Goal: Navigation & Orientation: Find specific page/section

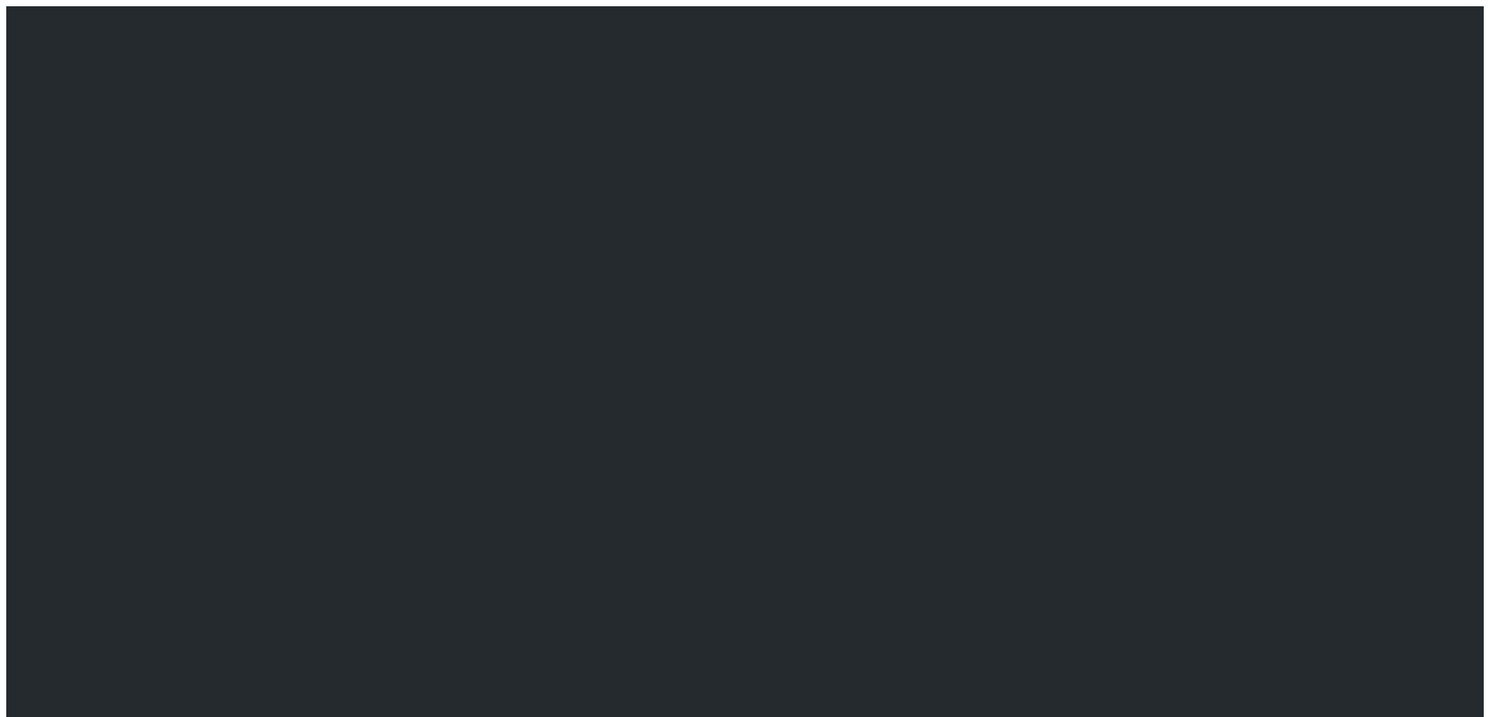
scroll to position [7212, 0]
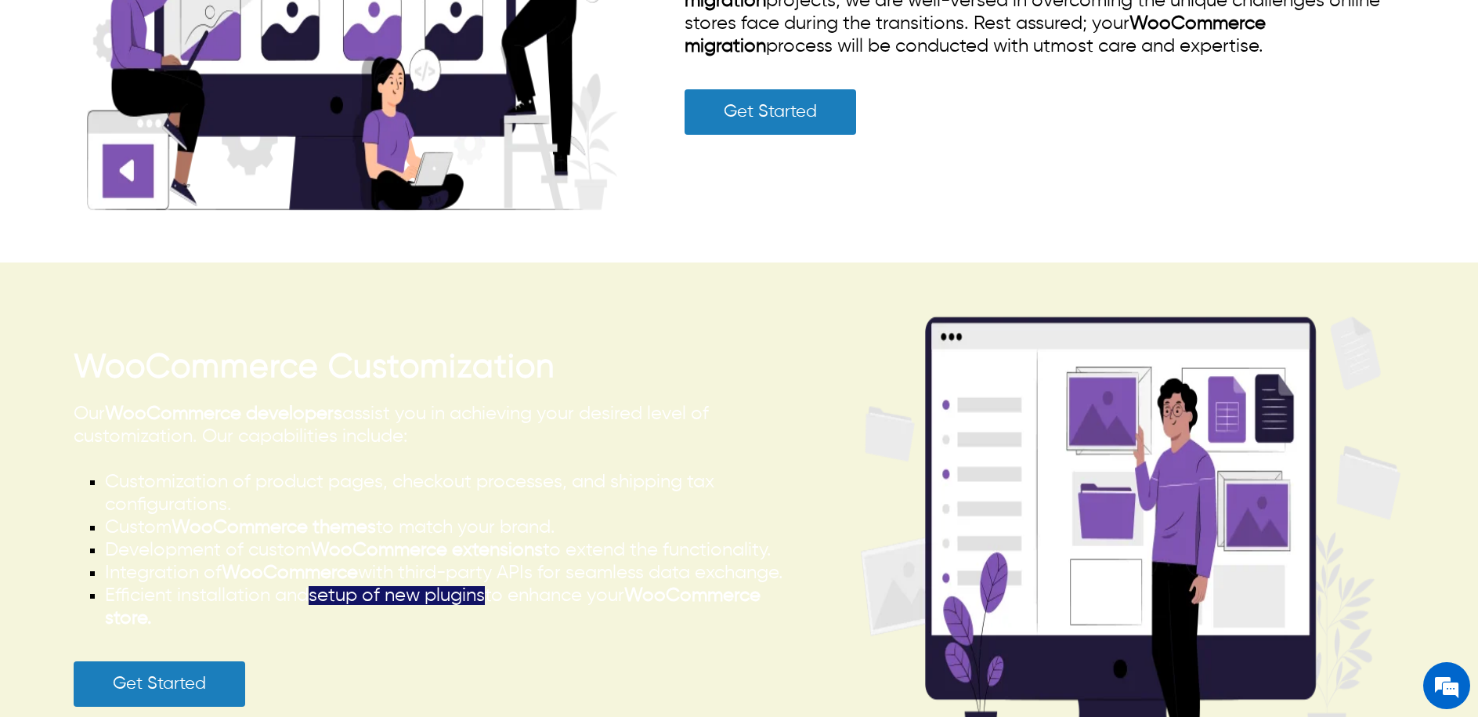
scroll to position [4259, 0]
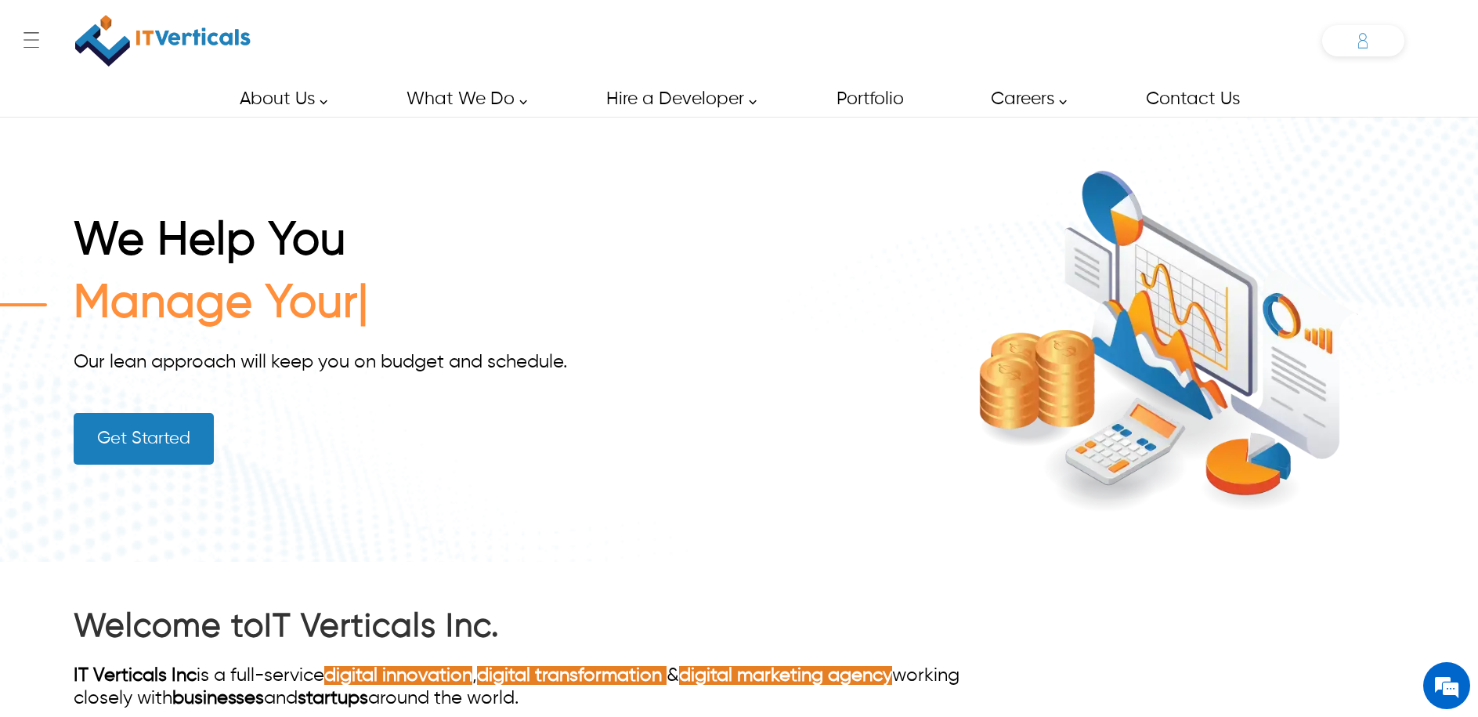
click at [1363, 40] on icon at bounding box center [1362, 44] width 9 height 8
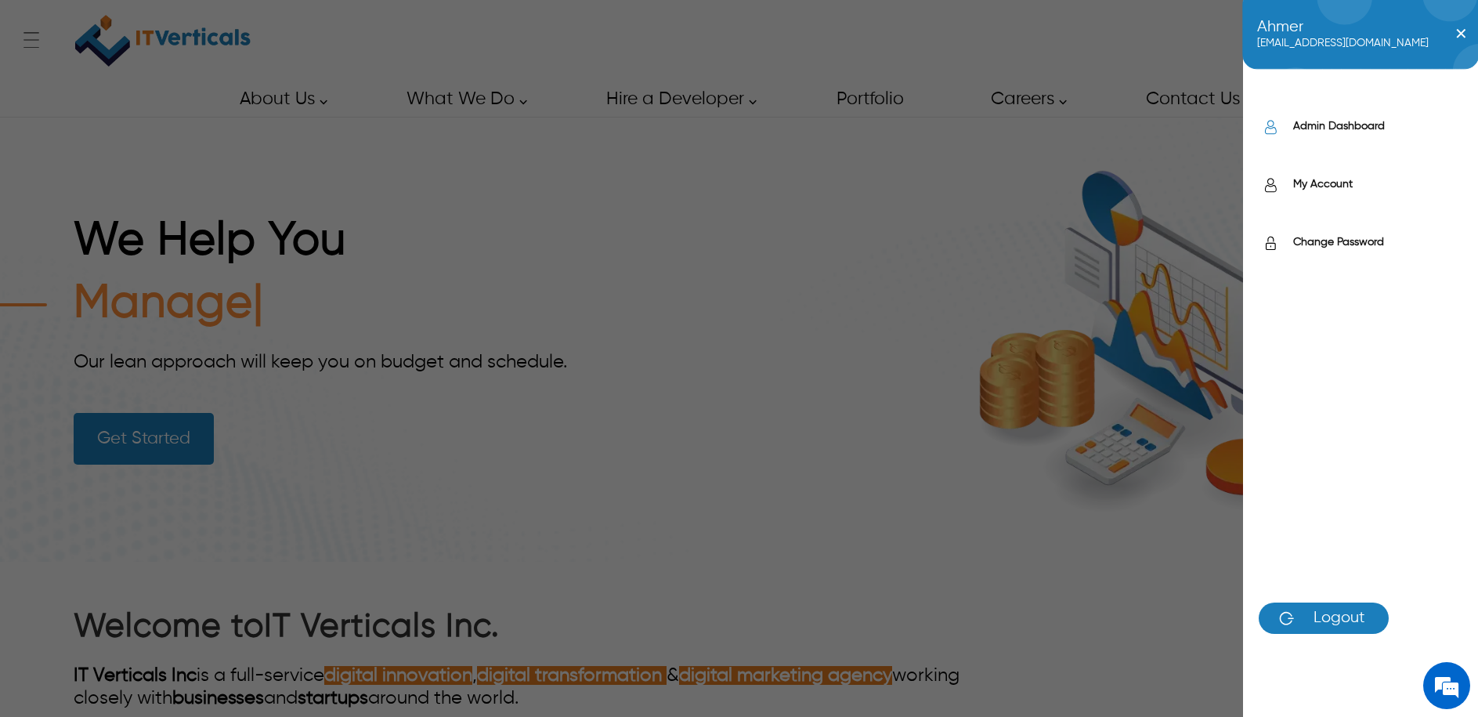
click at [1330, 122] on label "Admin Dashboard" at bounding box center [1377, 126] width 169 height 16
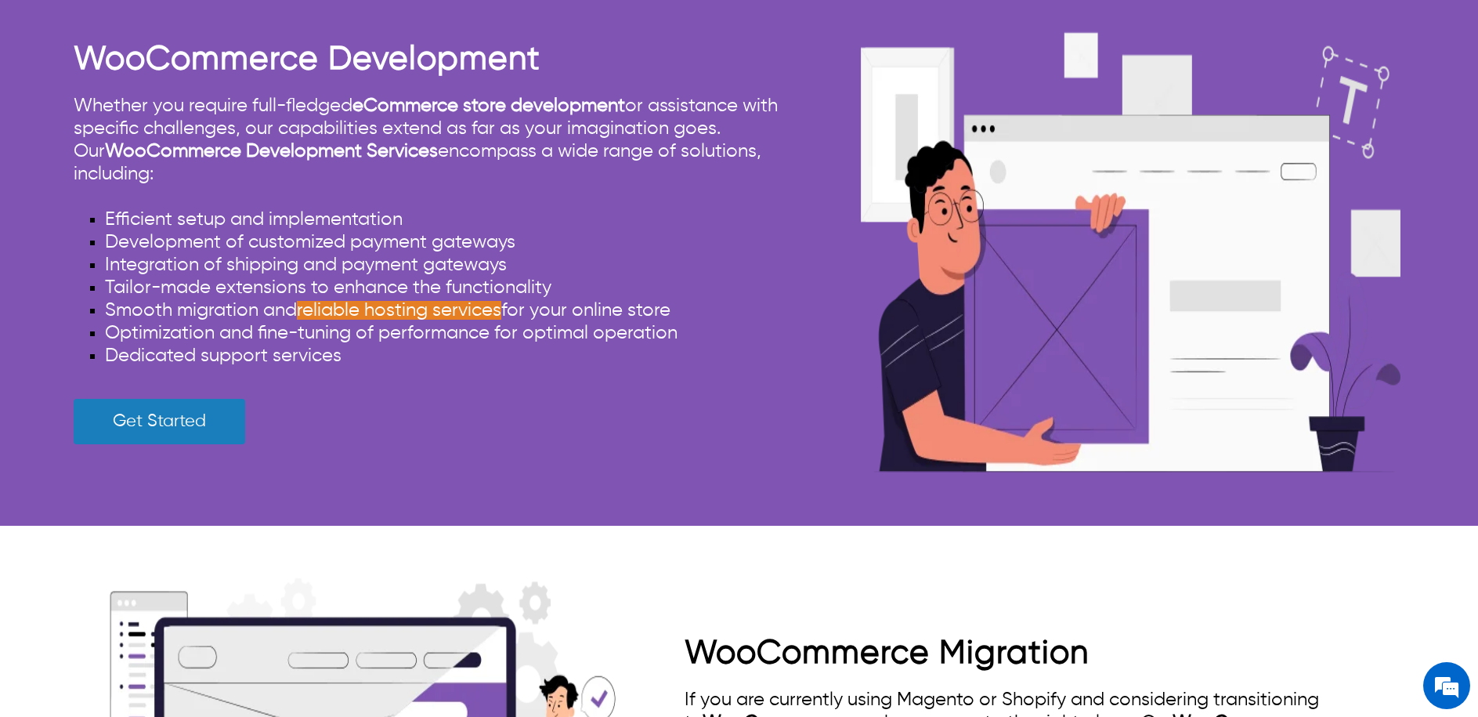
scroll to position [3457, 0]
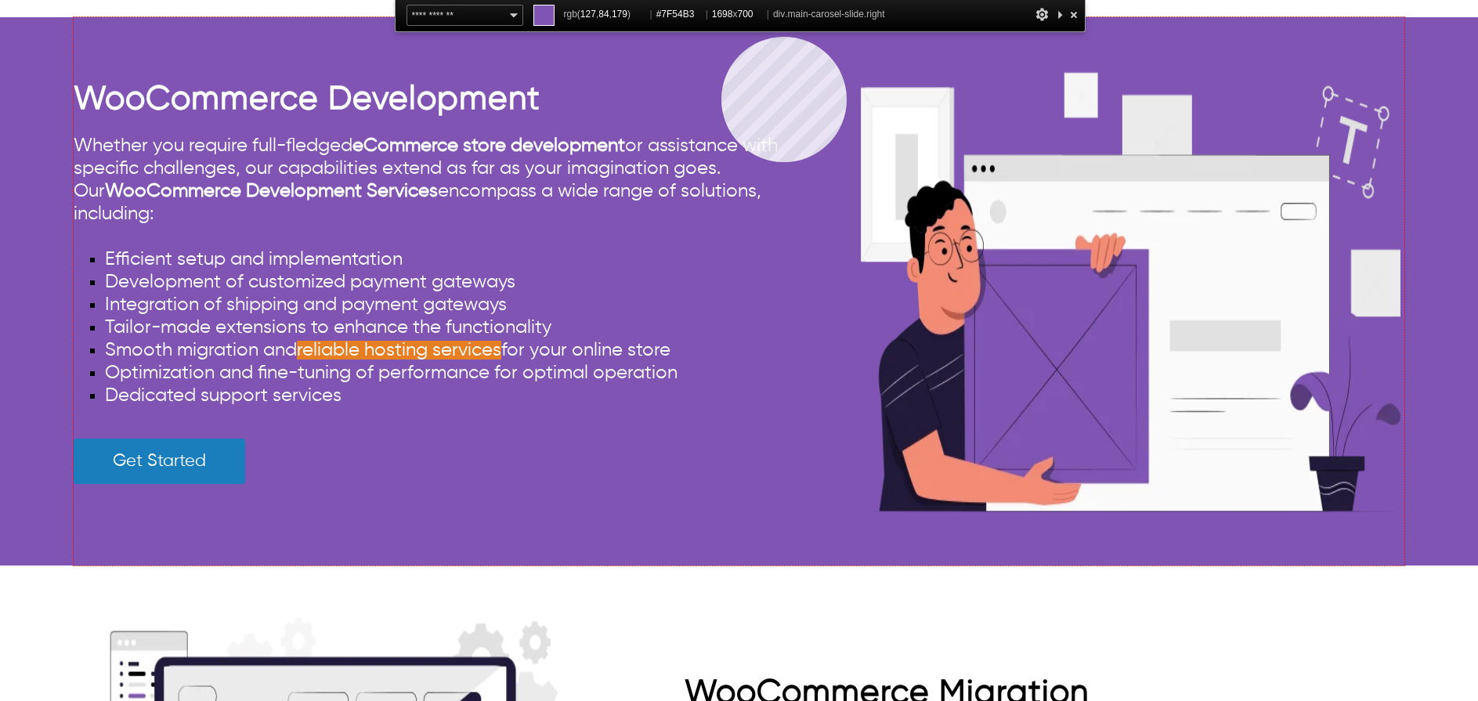
click at [721, 37] on div "WooCommerce Development Whether you require full-fledged eCommerce store develo…" at bounding box center [739, 291] width 1330 height 548
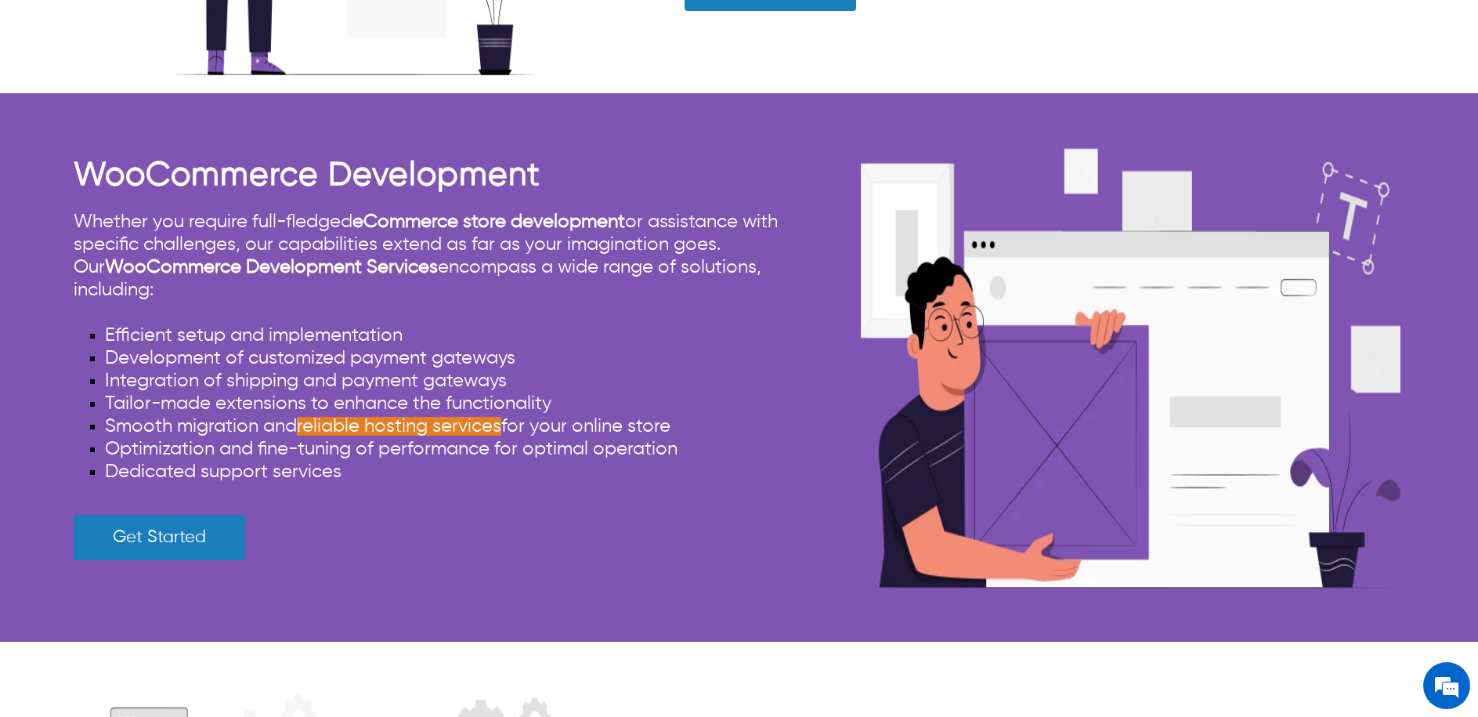
scroll to position [3341, 0]
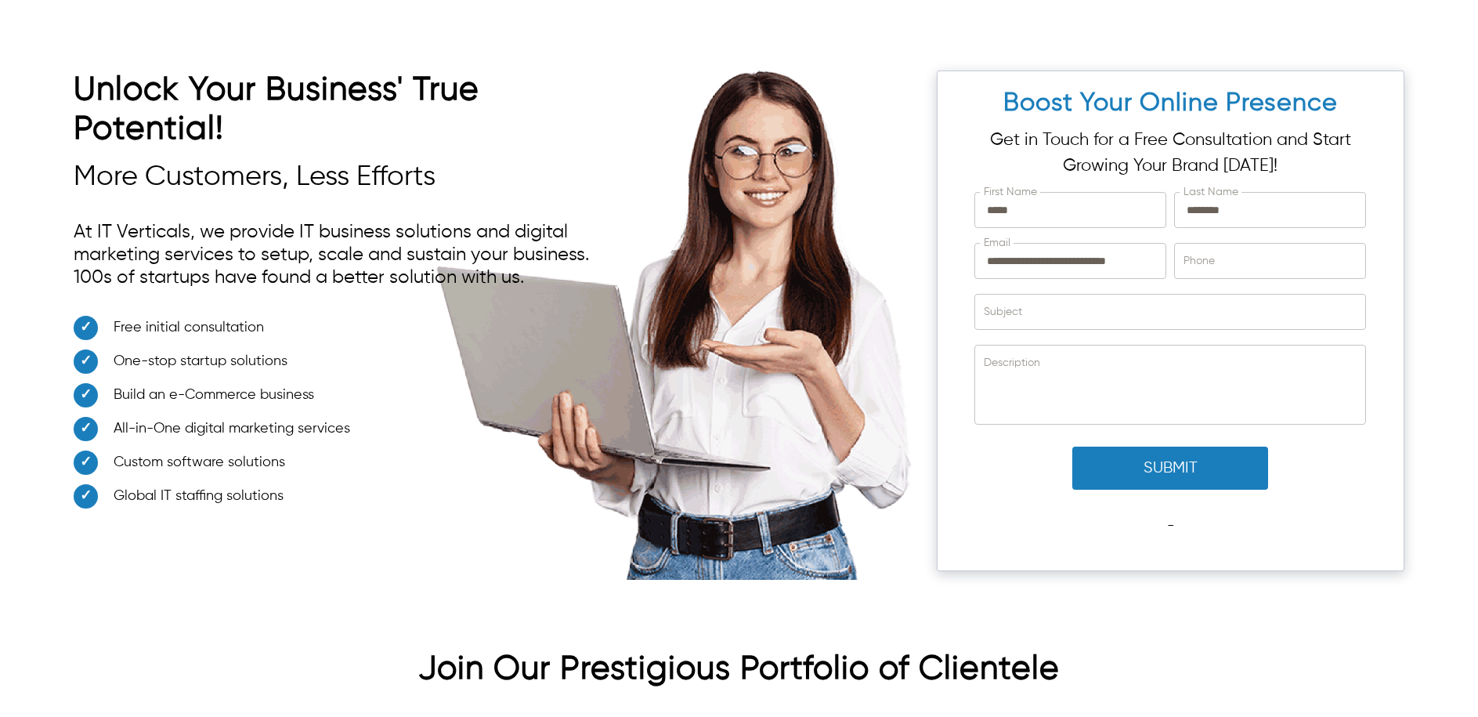
scroll to position [4398, 0]
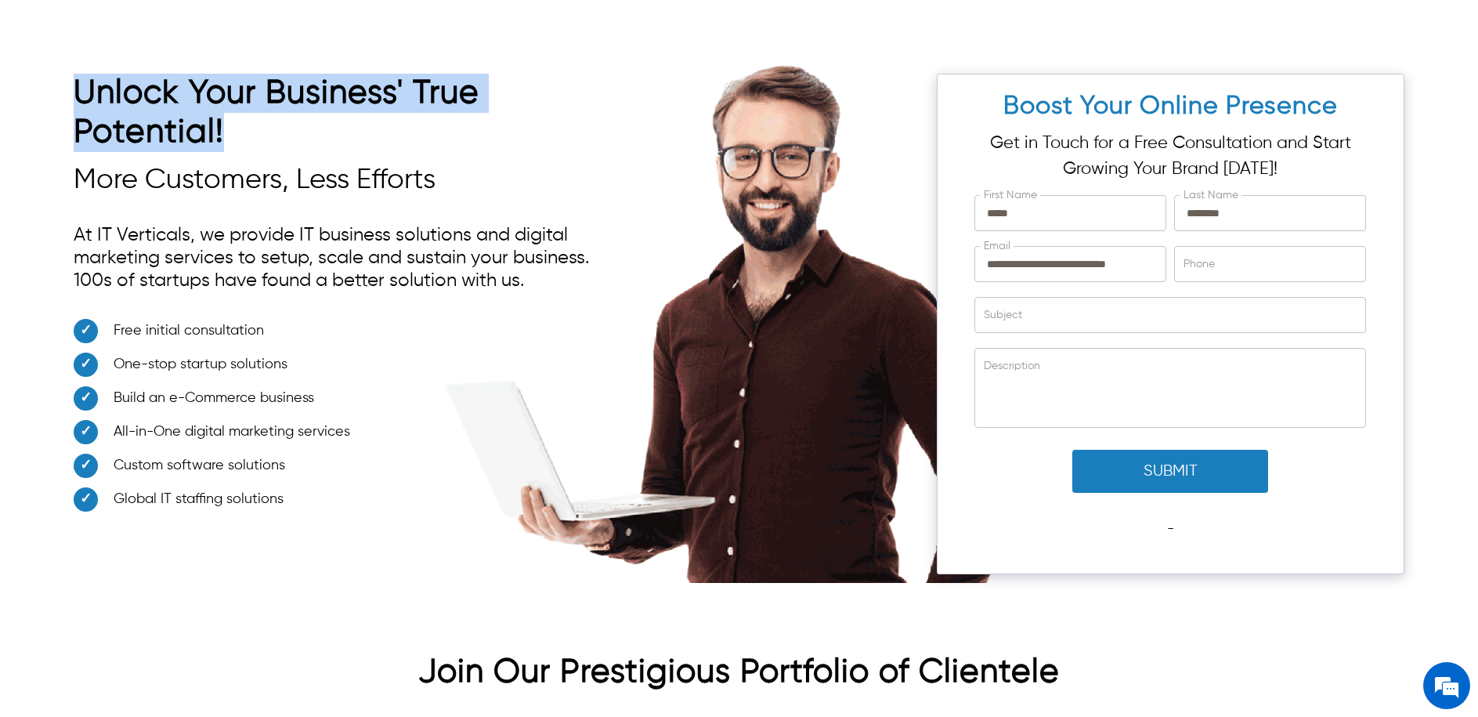
drag, startPoint x: 229, startPoint y: 105, endPoint x: 78, endPoint y: 73, distance: 155.3
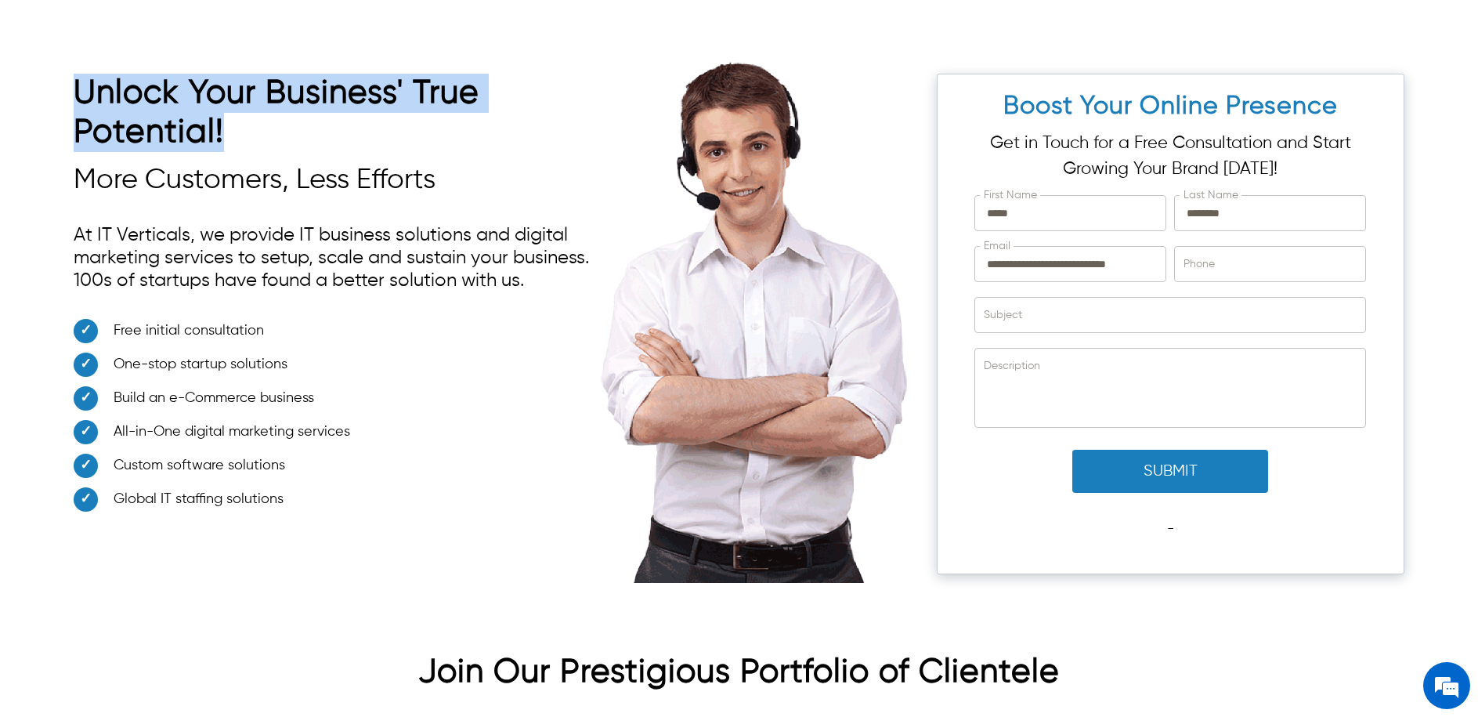
click at [78, 74] on h2 "Unlock Your Business' True Potential!" at bounding box center [340, 117] width 532 height 86
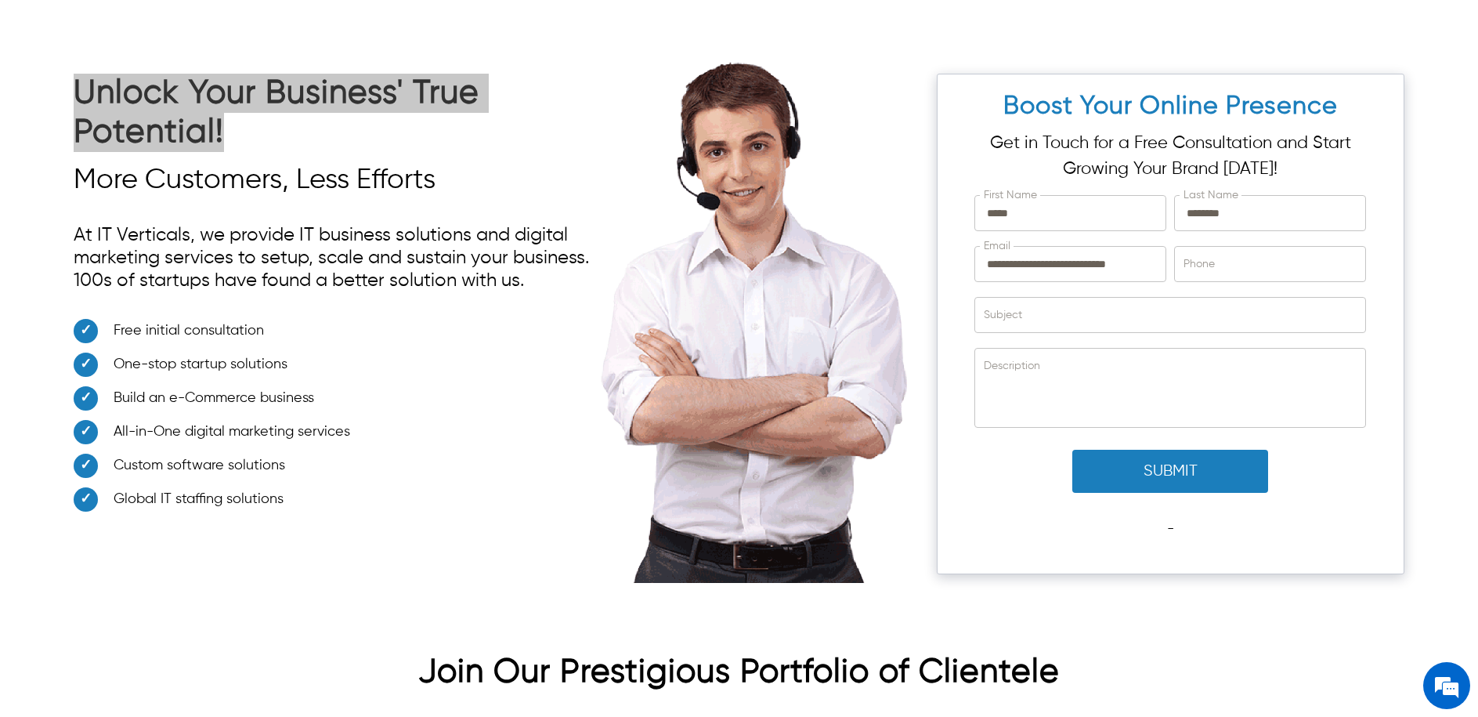
scroll to position [0, 0]
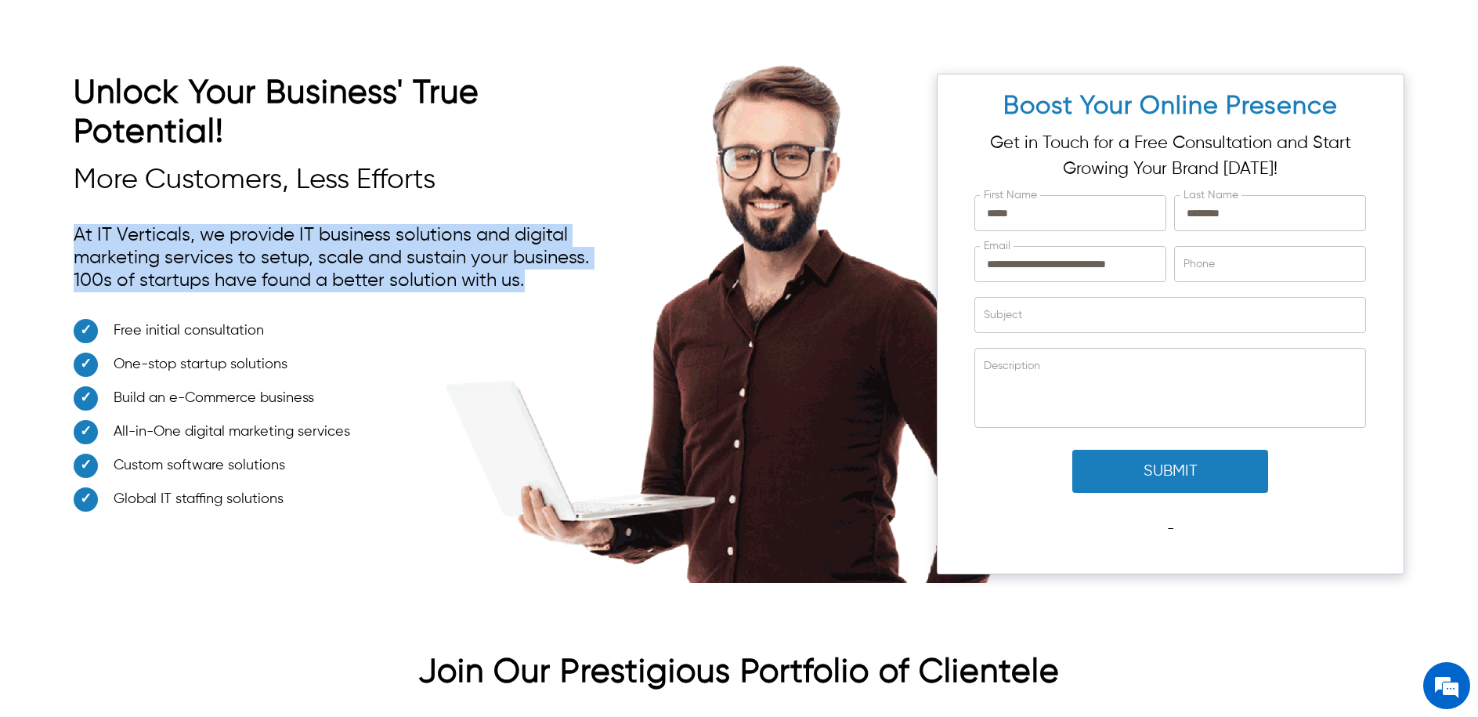
drag, startPoint x: 530, startPoint y: 260, endPoint x: 70, endPoint y: 213, distance: 462.9
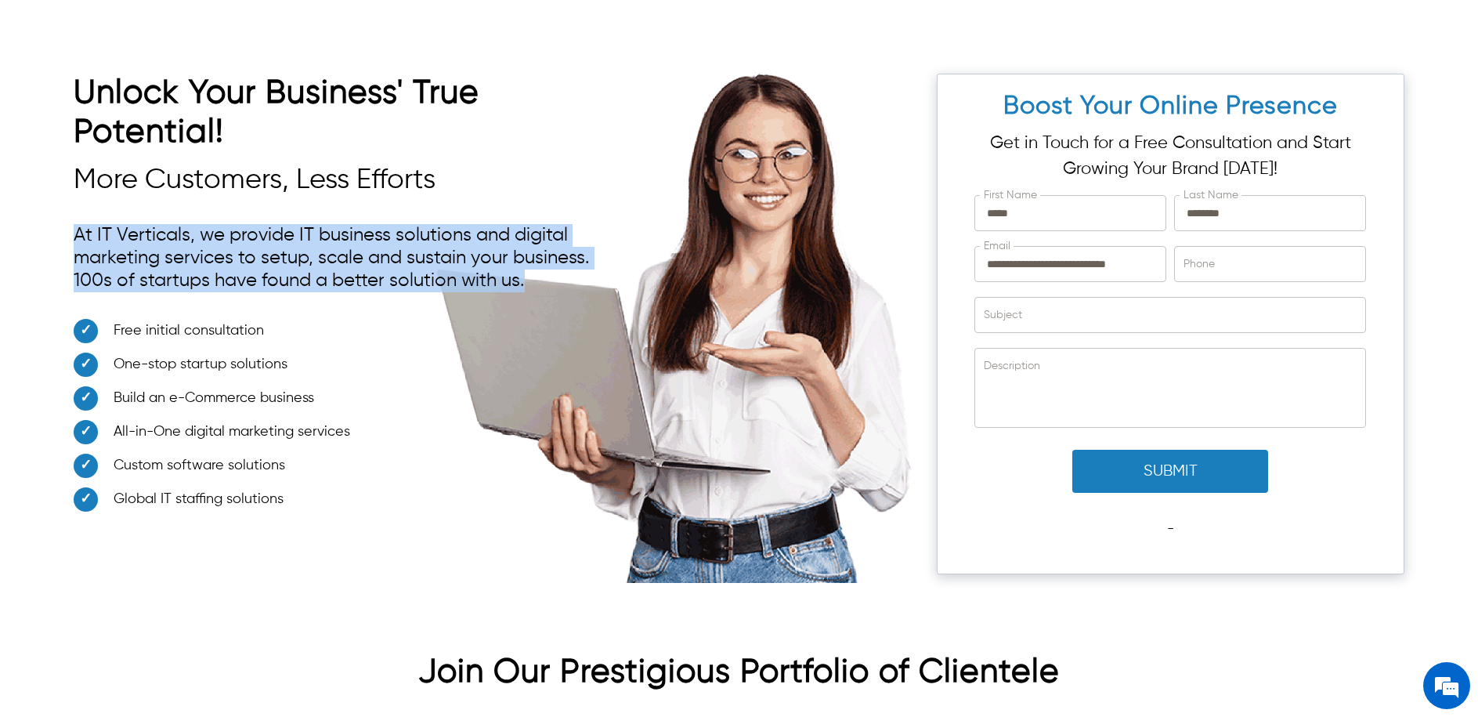
click at [70, 213] on div "**********" at bounding box center [739, 316] width 1478 height 579
